Goal: Answer question/provide support: Share knowledge or assist other users

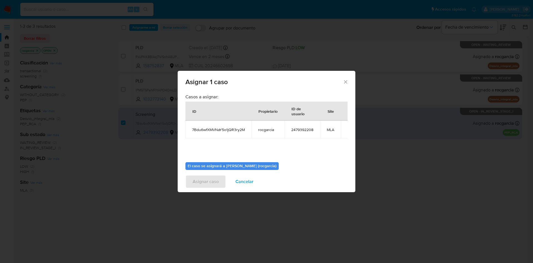
click at [344, 80] on icon "Cerrar ventana" at bounding box center [346, 82] width 6 height 6
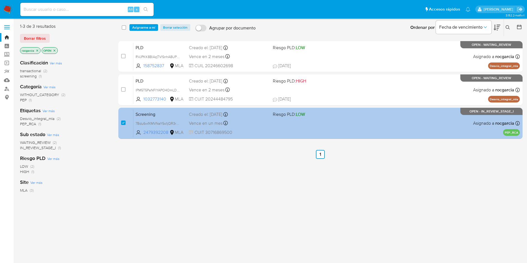
click at [348, 122] on div "Screening 7Bdu6wfXMVNaY5o1jQR3ry2M 2479392208 MLA Riesgo PLD: LOW Creado el: 11…" at bounding box center [326, 123] width 386 height 28
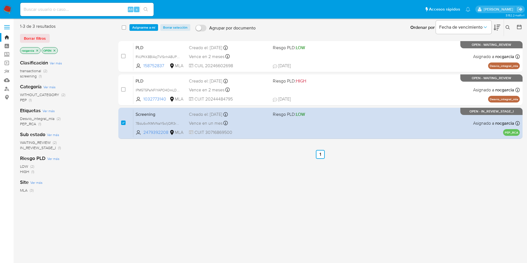
click at [8, 10] on img at bounding box center [7, 9] width 9 height 9
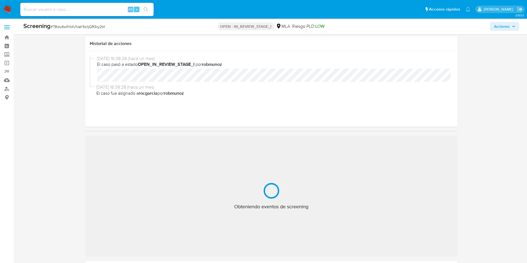
scroll to position [42, 0]
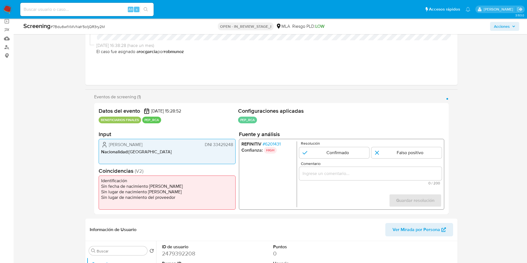
select select "10"
click at [164, 250] on dd "2479392208" at bounding box center [196, 254] width 69 height 8
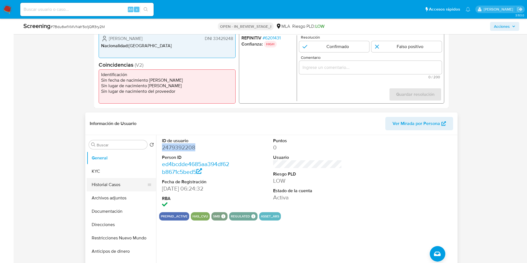
scroll to position [167, 0]
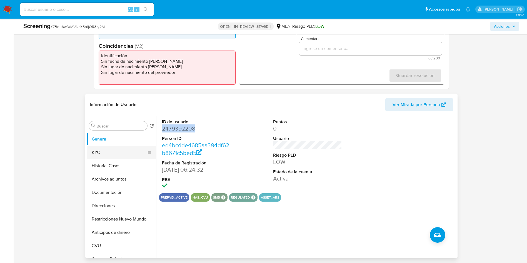
click at [113, 153] on button "KYC" at bounding box center [119, 152] width 65 height 13
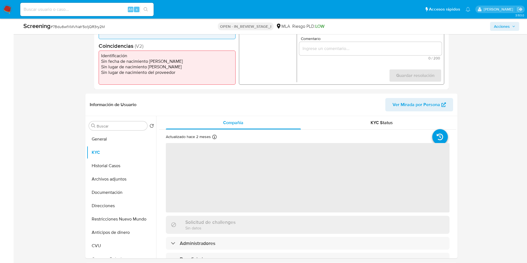
scroll to position [208, 0]
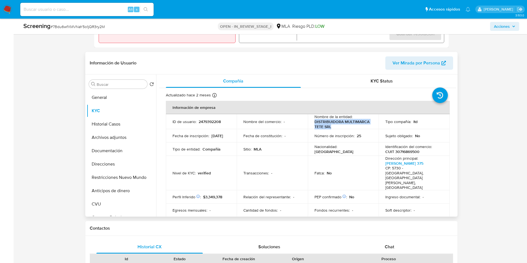
drag, startPoint x: 314, startPoint y: 123, endPoint x: 339, endPoint y: 126, distance: 25.5
click at [339, 126] on p "DISTRIBUIDORA MULTIMARCA TETE SRL" at bounding box center [343, 124] width 56 height 10
copy p "DISTRIBUIDORA MULTIMARCA TETE SRL"
click at [209, 120] on p "2479392208" at bounding box center [210, 121] width 22 height 5
click at [405, 151] on p "CUIT 30716869500" at bounding box center [402, 151] width 34 height 5
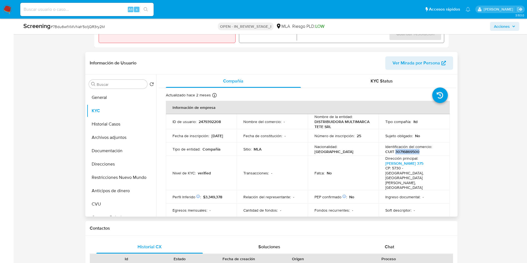
click at [405, 151] on p "CUIT 30716869500" at bounding box center [402, 151] width 34 height 5
copy p "30716869500"
click at [111, 102] on button "General" at bounding box center [119, 97] width 65 height 13
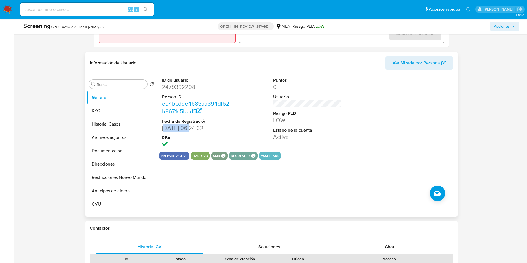
drag, startPoint x: 164, startPoint y: 128, endPoint x: 189, endPoint y: 128, distance: 24.7
click at [189, 127] on dd "[DATE] 06:24:32" at bounding box center [196, 128] width 69 height 8
drag, startPoint x: 162, startPoint y: 129, endPoint x: 192, endPoint y: 128, distance: 29.7
click at [192, 128] on dd "[DATE] 06:24:32" at bounding box center [196, 128] width 69 height 8
copy dd "04/06/2025"
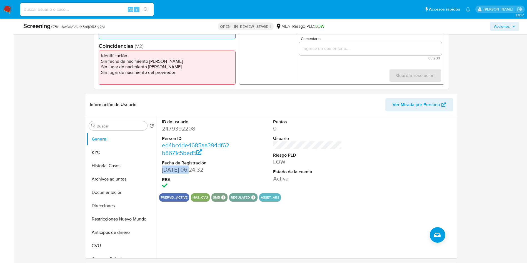
scroll to position [83, 0]
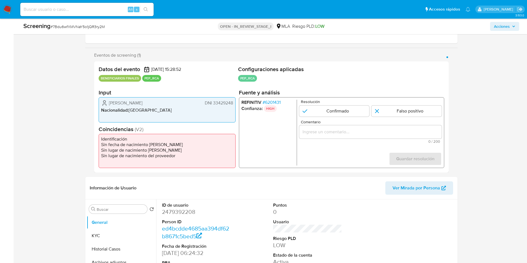
click at [273, 100] on span "# 6201431" at bounding box center [271, 103] width 18 height 6
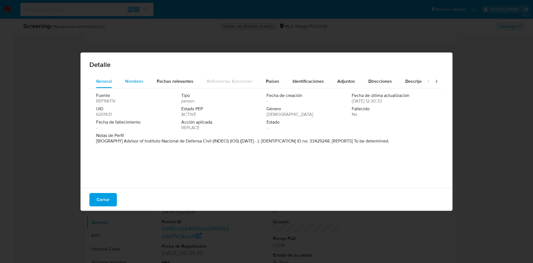
click at [133, 79] on span "Nombres" at bounding box center [134, 81] width 18 height 6
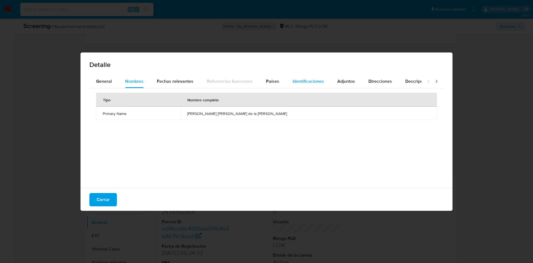
click at [309, 79] on span "Identificaciones" at bounding box center [308, 81] width 31 height 6
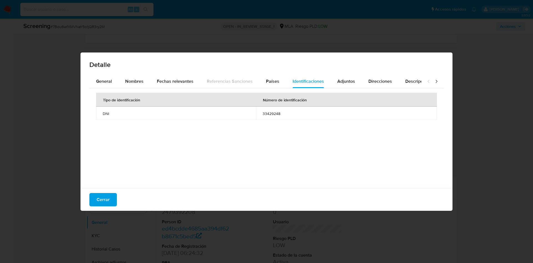
click at [271, 111] on span "33429248" at bounding box center [347, 113] width 168 height 5
click at [271, 81] on span "Países" at bounding box center [272, 81] width 13 height 6
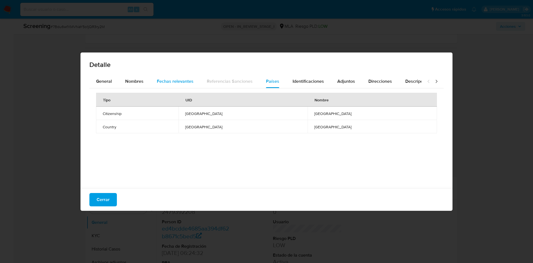
click at [171, 80] on span "Fechas relevantes" at bounding box center [175, 81] width 37 height 6
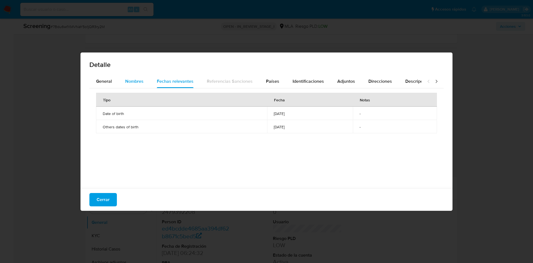
click at [134, 81] on span "Nombres" at bounding box center [134, 81] width 18 height 6
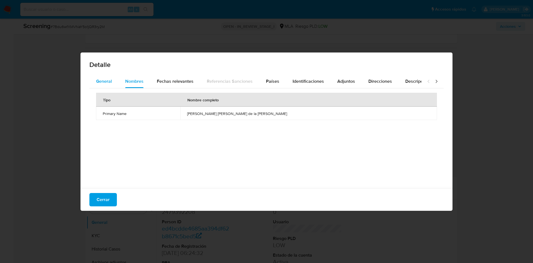
click at [109, 84] on span "General" at bounding box center [104, 81] width 16 height 6
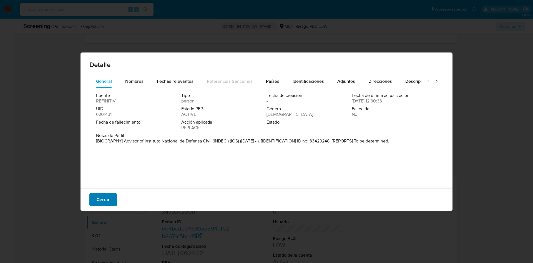
click at [106, 197] on span "Cerrar" at bounding box center [103, 200] width 13 height 12
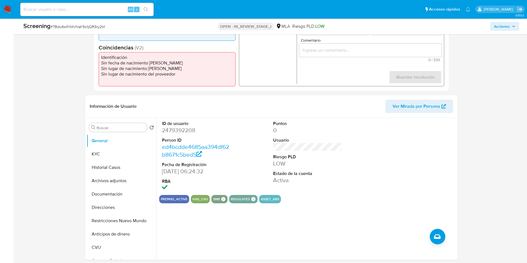
scroll to position [167, 0]
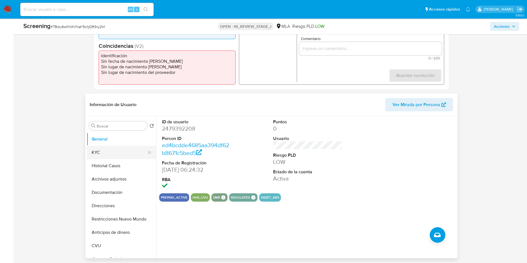
click at [101, 152] on button "KYC" at bounding box center [119, 152] width 65 height 13
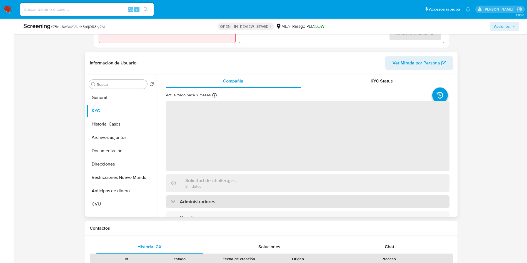
scroll to position [42, 0]
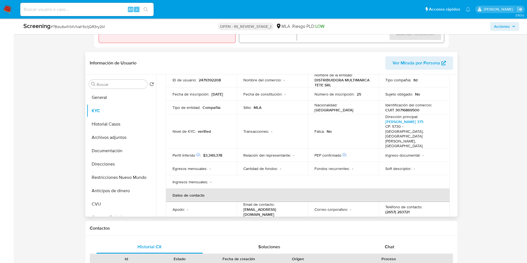
click at [193, 162] on td "Egresos mensuales : -" at bounding box center [201, 168] width 71 height 13
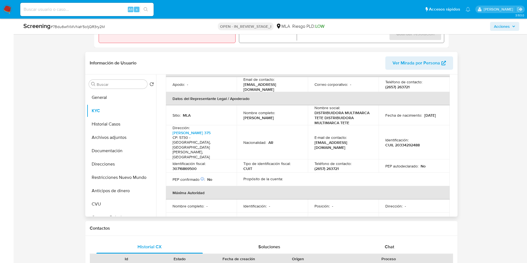
scroll to position [292, 0]
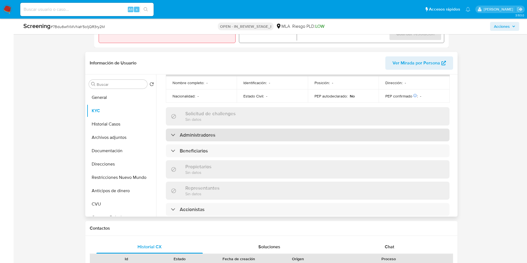
click at [203, 132] on h3 "Administradores" at bounding box center [198, 135] width 36 height 6
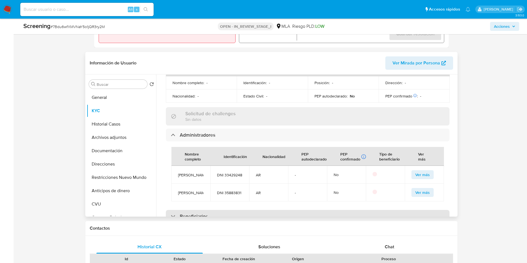
click at [192, 213] on h3 "Beneficiarios" at bounding box center [194, 216] width 28 height 6
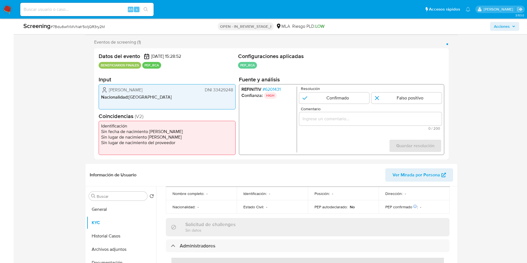
scroll to position [180, 0]
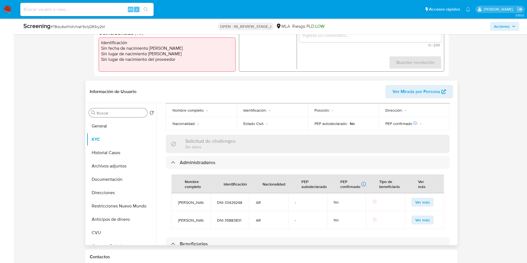
click at [119, 116] on div "Buscar" at bounding box center [118, 112] width 58 height 9
click at [119, 115] on input "Buscar" at bounding box center [121, 113] width 48 height 5
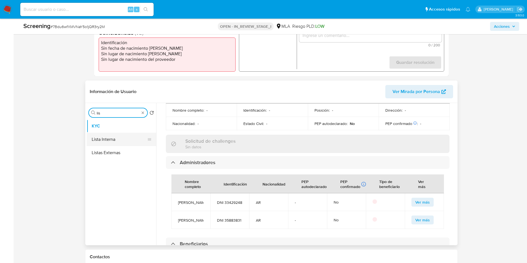
type input "lis"
click at [104, 143] on button "Lista Interna" at bounding box center [119, 139] width 65 height 13
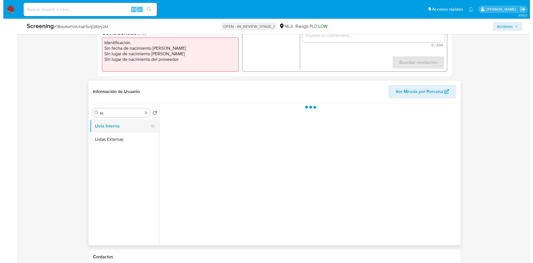
scroll to position [0, 0]
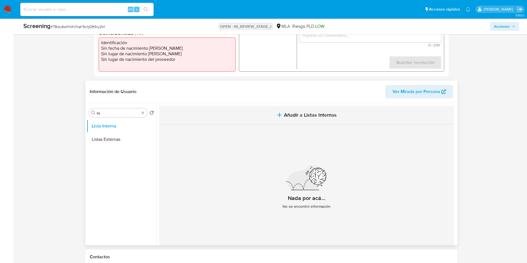
click at [312, 115] on span "Añadir a Listas Internas" at bounding box center [310, 115] width 53 height 6
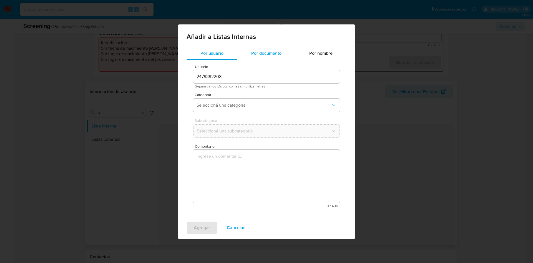
click at [259, 54] on span "Por documento" at bounding box center [266, 53] width 30 height 6
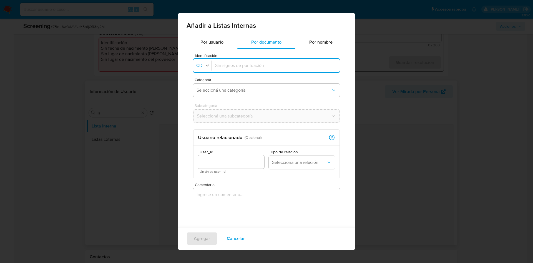
click at [207, 66] on icon "button" at bounding box center [207, 65] width 5 height 5
click at [205, 116] on div "DNI" at bounding box center [202, 116] width 10 height 13
click at [219, 90] on span "Seleccioná una categoría" at bounding box center [264, 91] width 134 height 6
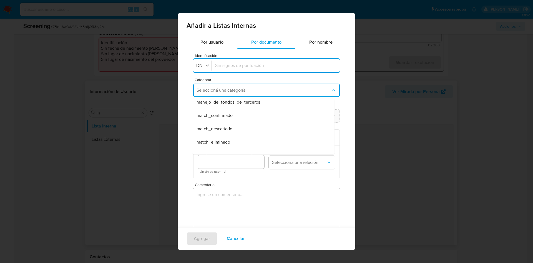
scroll to position [42, 0]
click at [231, 117] on span "match_descartado" at bounding box center [215, 117] width 36 height 6
click at [225, 121] on button "Seleccioná una subcategoría" at bounding box center [266, 115] width 147 height 13
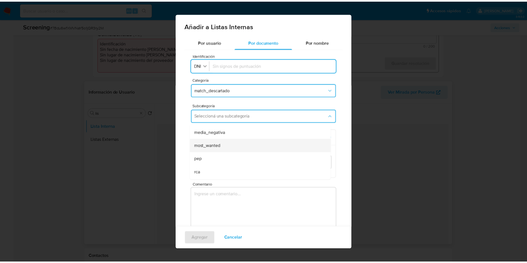
scroll to position [38, 0]
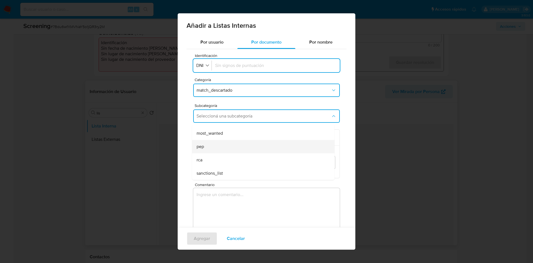
click at [219, 147] on div "pep" at bounding box center [262, 146] width 130 height 13
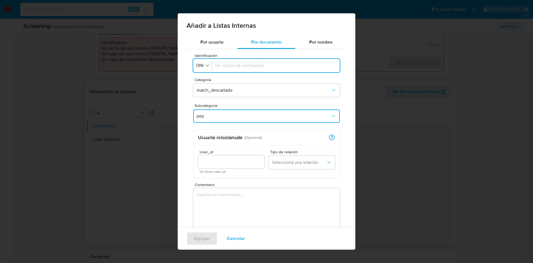
click at [228, 202] on textarea "Comentario" at bounding box center [266, 214] width 147 height 53
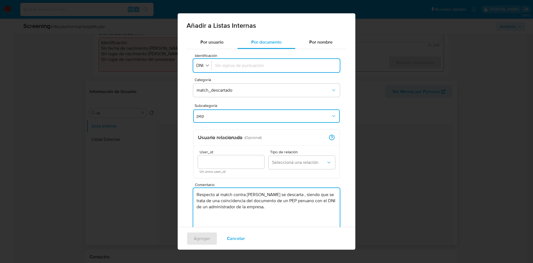
type textarea "Respecto al match contra PEP se descarta , siendo que se trata de una coinciden…"
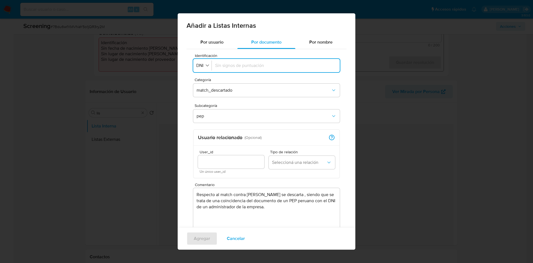
click at [236, 64] on input "Identificación" at bounding box center [275, 66] width 121 height 6
type input "33429248"
click at [229, 166] on div at bounding box center [231, 161] width 66 height 13
click at [224, 160] on input "User_id" at bounding box center [231, 161] width 66 height 7
type input "2479392208"
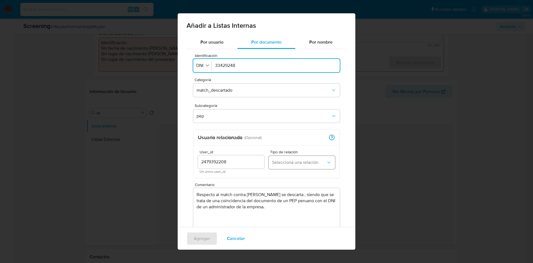
click at [304, 160] on span "Seleccioná una relación" at bounding box center [299, 163] width 54 height 6
drag, startPoint x: 292, startPoint y: 191, endPoint x: 288, endPoint y: 192, distance: 4.6
click at [292, 191] on span "Beneficiario" at bounding box center [283, 191] width 23 height 6
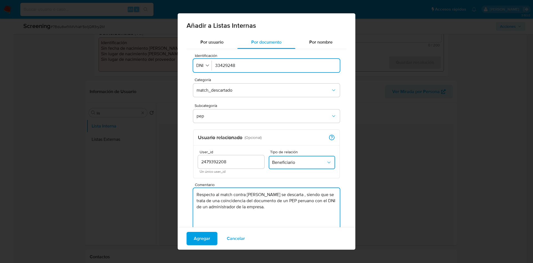
drag, startPoint x: 201, startPoint y: 202, endPoint x: 225, endPoint y: 204, distance: 24.3
click at [225, 204] on textarea "Respecto al match contra PEP se descarta , siendo que se trata de una coinciden…" at bounding box center [266, 214] width 147 height 53
click at [245, 202] on textarea "Respecto al match contra PEP se descarta , siendo que se trata de una coinciden…" at bounding box center [266, 214] width 147 height 53
click at [285, 201] on textarea "Respecto al match contra PEP se descarta , siendo que se trata de una coinciden…" at bounding box center [266, 214] width 147 height 53
click at [256, 208] on textarea "Respecto al match contra [PERSON_NAME] se descarta , siendo que se trata de una…" at bounding box center [266, 214] width 147 height 53
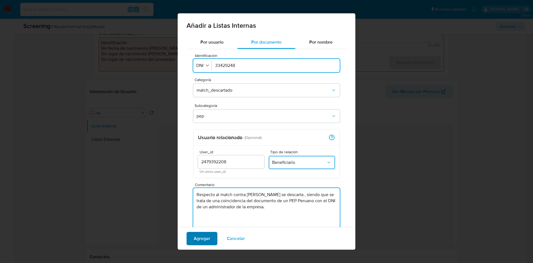
type textarea "Respecto al match contra [PERSON_NAME] se descarta , siendo que se trata de una…"
click at [200, 236] on span "Agregar" at bounding box center [202, 239] width 16 height 12
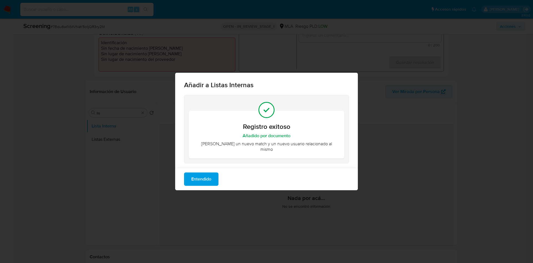
click at [201, 179] on span "Entendido" at bounding box center [201, 179] width 20 height 12
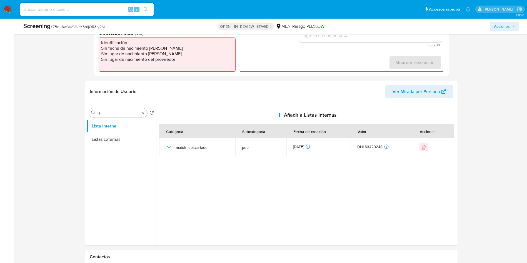
scroll to position [96, 0]
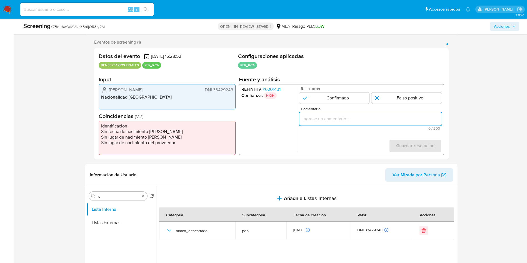
click at [371, 117] on input "Comentario" at bounding box center [370, 118] width 143 height 7
paste input "especto al match contra [PERSON_NAME] se descarta , siendo que se trata de una …"
type input "especto al match contra [PERSON_NAME] se descarta , siendo que se trata de una …"
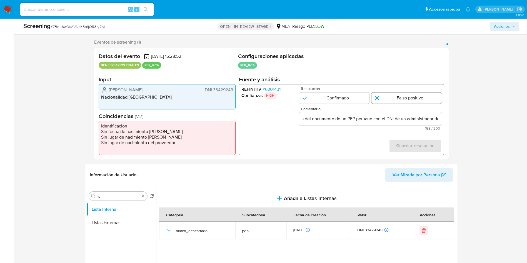
click at [387, 95] on input "1 de 1" at bounding box center [406, 98] width 70 height 11
radio input "true"
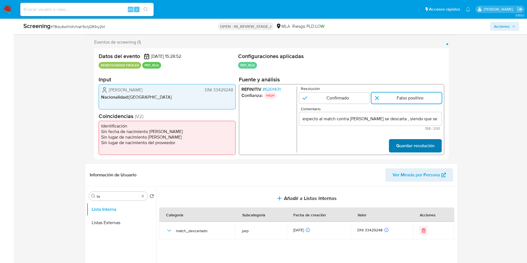
click at [403, 147] on span "Guardar resolución" at bounding box center [415, 146] width 38 height 12
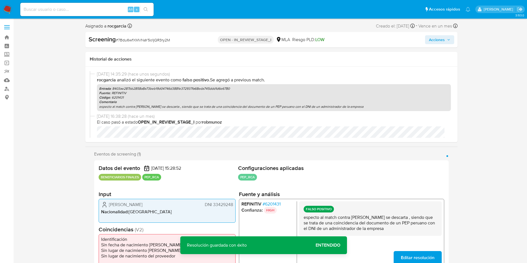
click at [439, 42] on span "Acciones" at bounding box center [437, 39] width 16 height 9
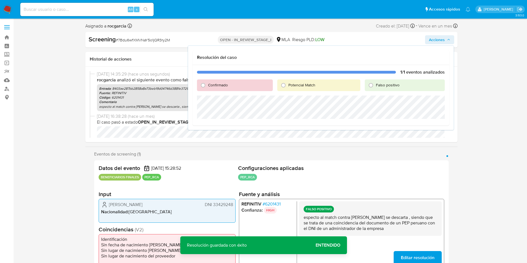
click at [378, 85] on span "Falso positivo" at bounding box center [388, 85] width 24 height 6
click at [375, 85] on input "Falso positivo" at bounding box center [370, 85] width 9 height 9
radio input "true"
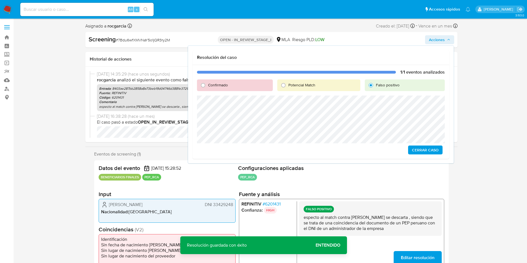
click at [419, 150] on span "Cerrar Caso" at bounding box center [425, 150] width 27 height 8
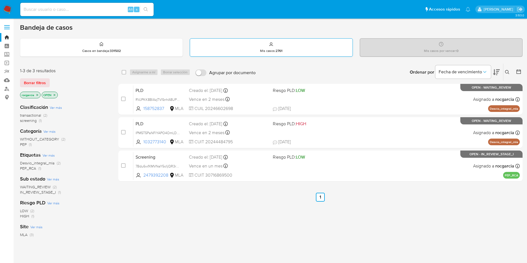
click at [265, 52] on p "Mis casos : 2761" at bounding box center [271, 51] width 23 height 4
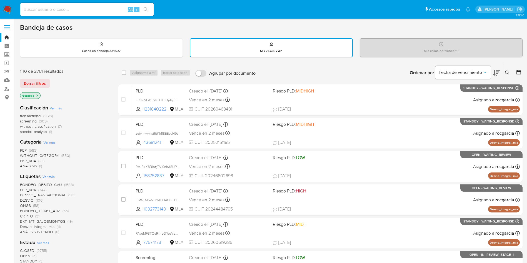
click at [10, 9] on img at bounding box center [7, 9] width 9 height 9
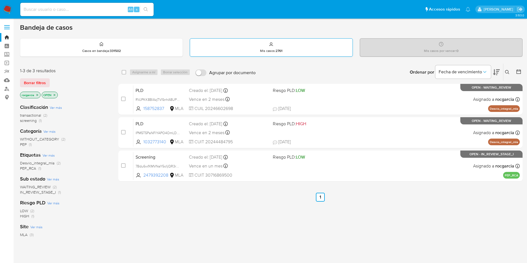
click at [288, 49] on div "Mis casos : 2761" at bounding box center [271, 48] width 162 height 18
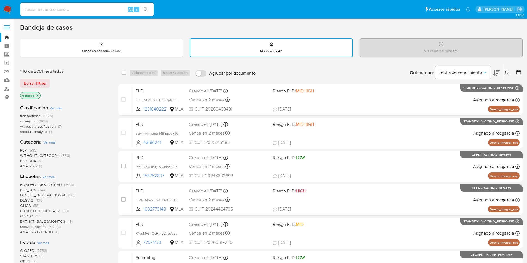
click at [230, 45] on div "Mis casos : 2761" at bounding box center [271, 48] width 162 height 18
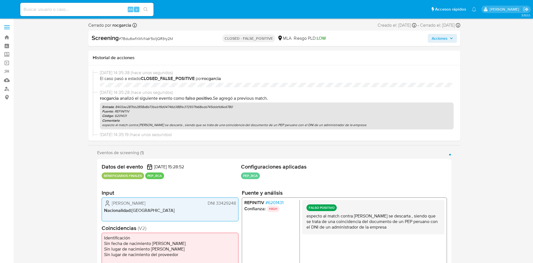
select select "10"
